Goal: Obtain resource: Download file/media

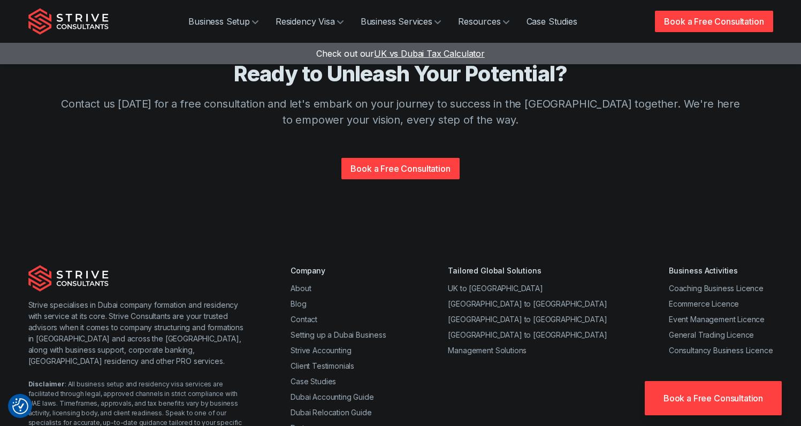
scroll to position [2088, 0]
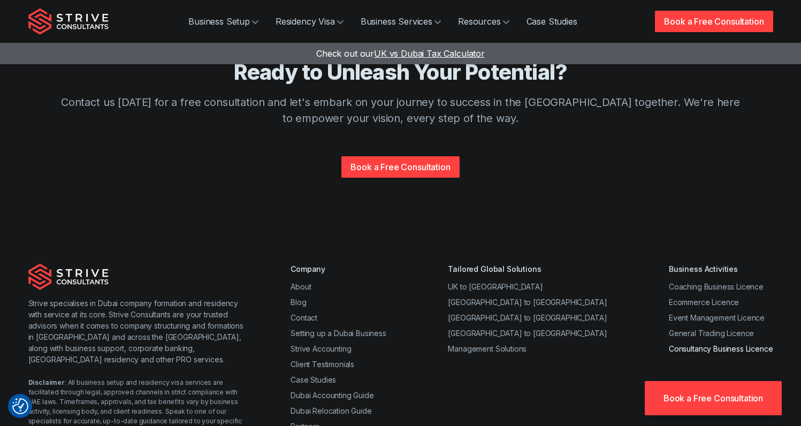
click at [720, 344] on link "Consultancy Business Licence" at bounding box center [721, 348] width 104 height 9
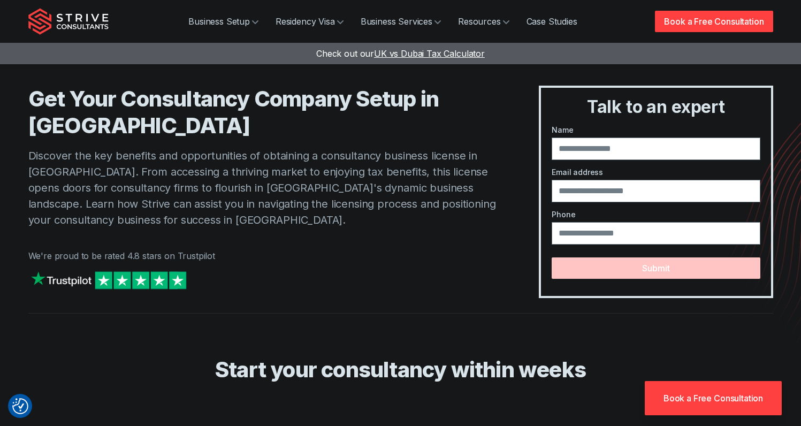
click at [460, 222] on p "Discover the key benefits and opportunities of obtaining a consultancy business…" at bounding box center [262, 188] width 468 height 80
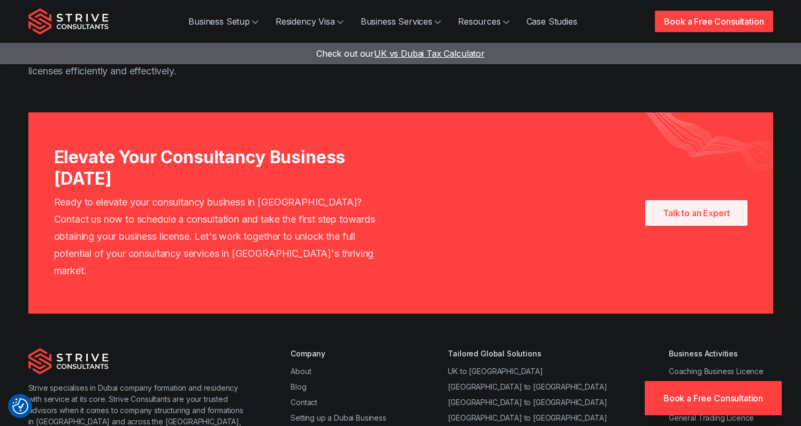
scroll to position [1670, 0]
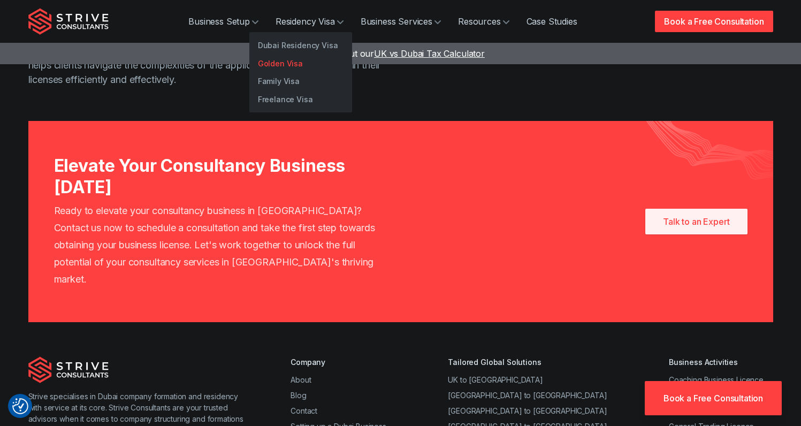
click at [331, 55] on link "Golden Visa" at bounding box center [300, 64] width 103 height 18
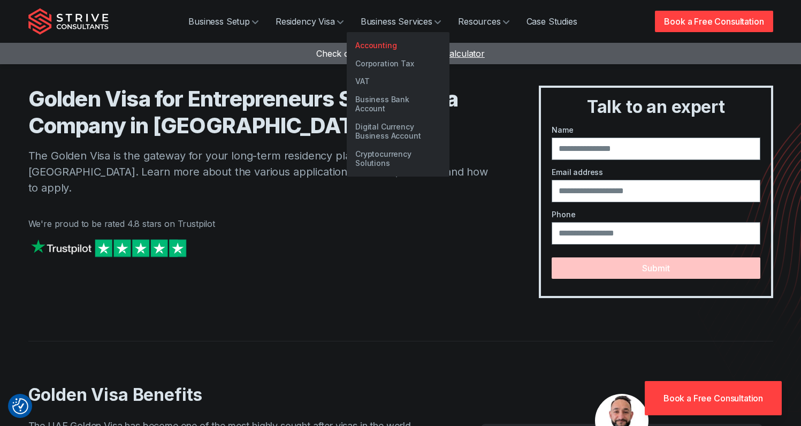
click at [402, 50] on link "Accounting" at bounding box center [398, 45] width 103 height 18
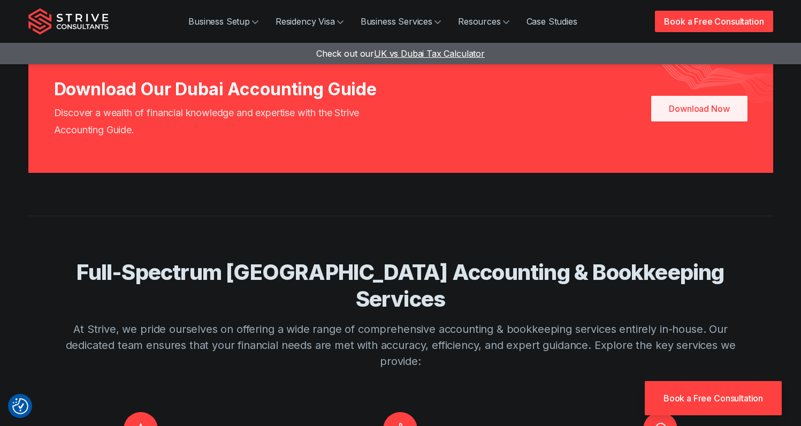
scroll to position [1022, 0]
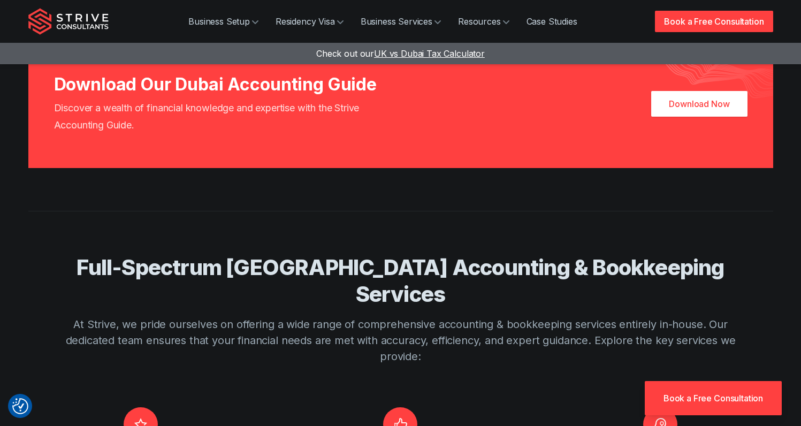
click at [696, 101] on link "Download Now" at bounding box center [699, 104] width 96 height 26
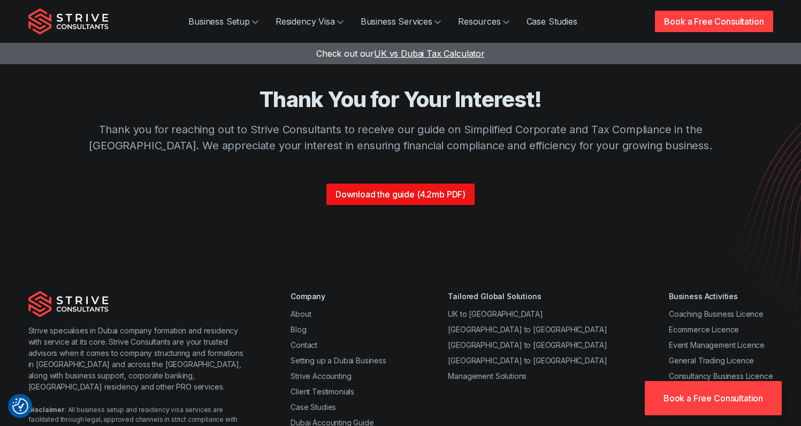
click at [381, 196] on link "Download the guide (4.2mb PDF)" at bounding box center [400, 194] width 148 height 21
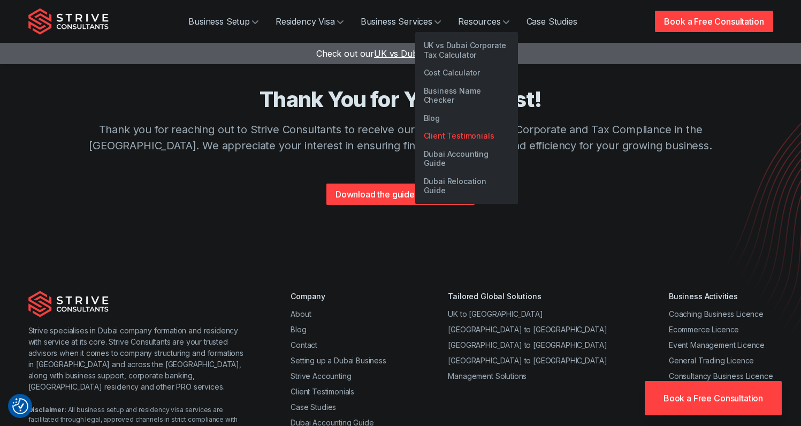
click at [464, 129] on link "Client Testimonials" at bounding box center [466, 136] width 103 height 18
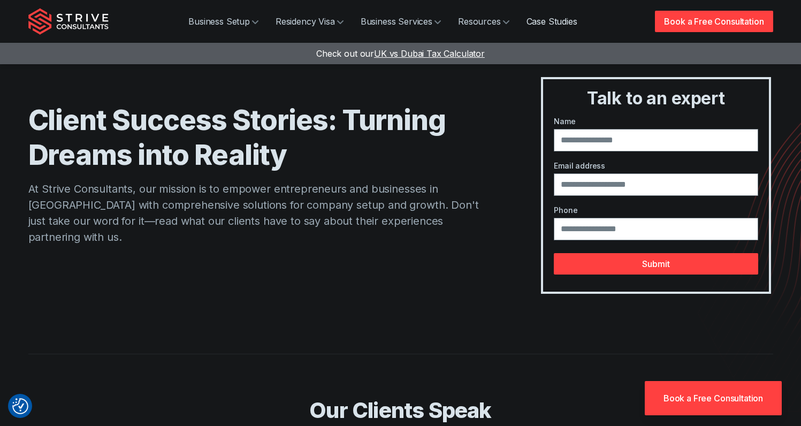
click at [536, 28] on link "Case Studies" at bounding box center [552, 21] width 68 height 21
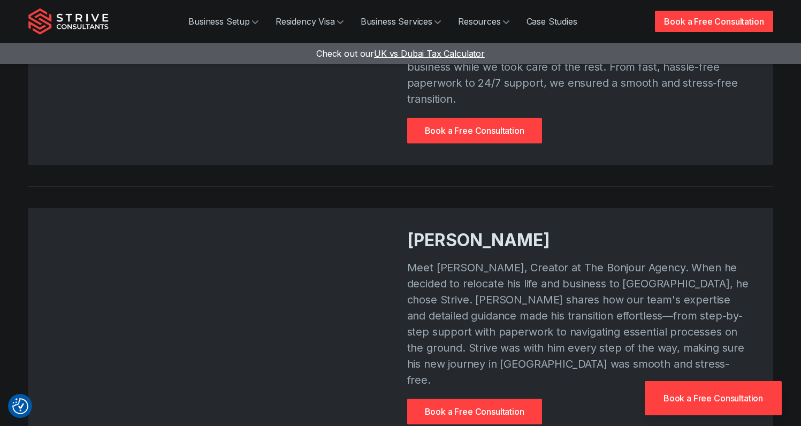
scroll to position [1084, 0]
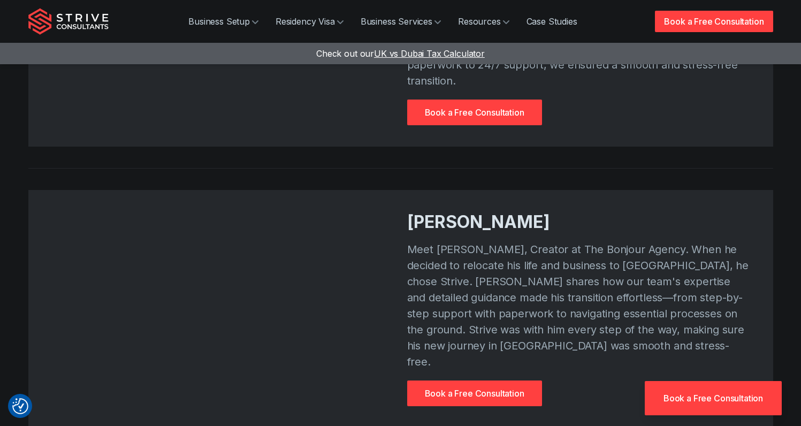
click at [613, 263] on p "Meet [PERSON_NAME], Creator at The Bonjour Agency. When he decided to relocate …" at bounding box center [579, 305] width 345 height 128
